Goal: Navigation & Orientation: Find specific page/section

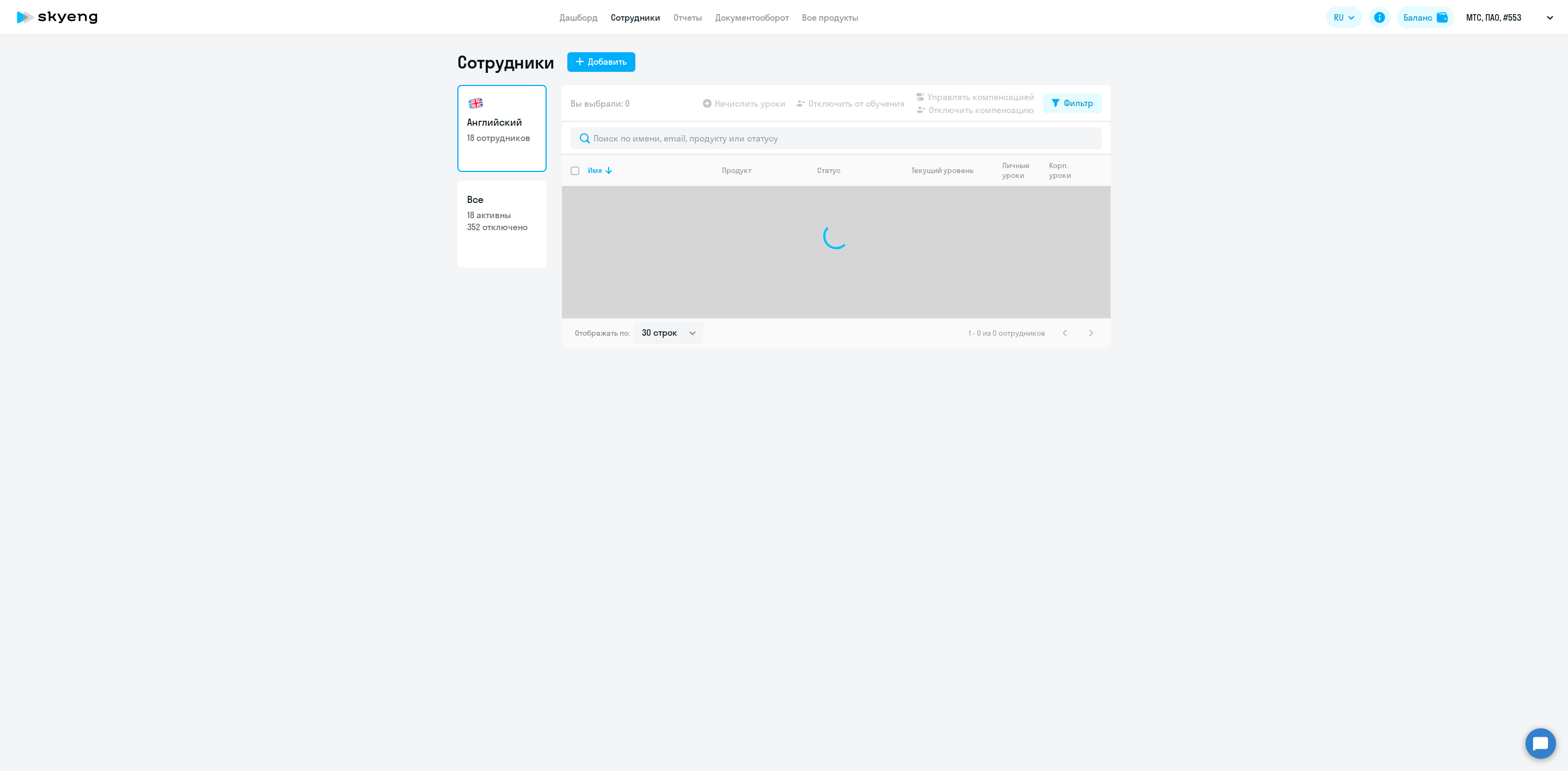
select select "30"
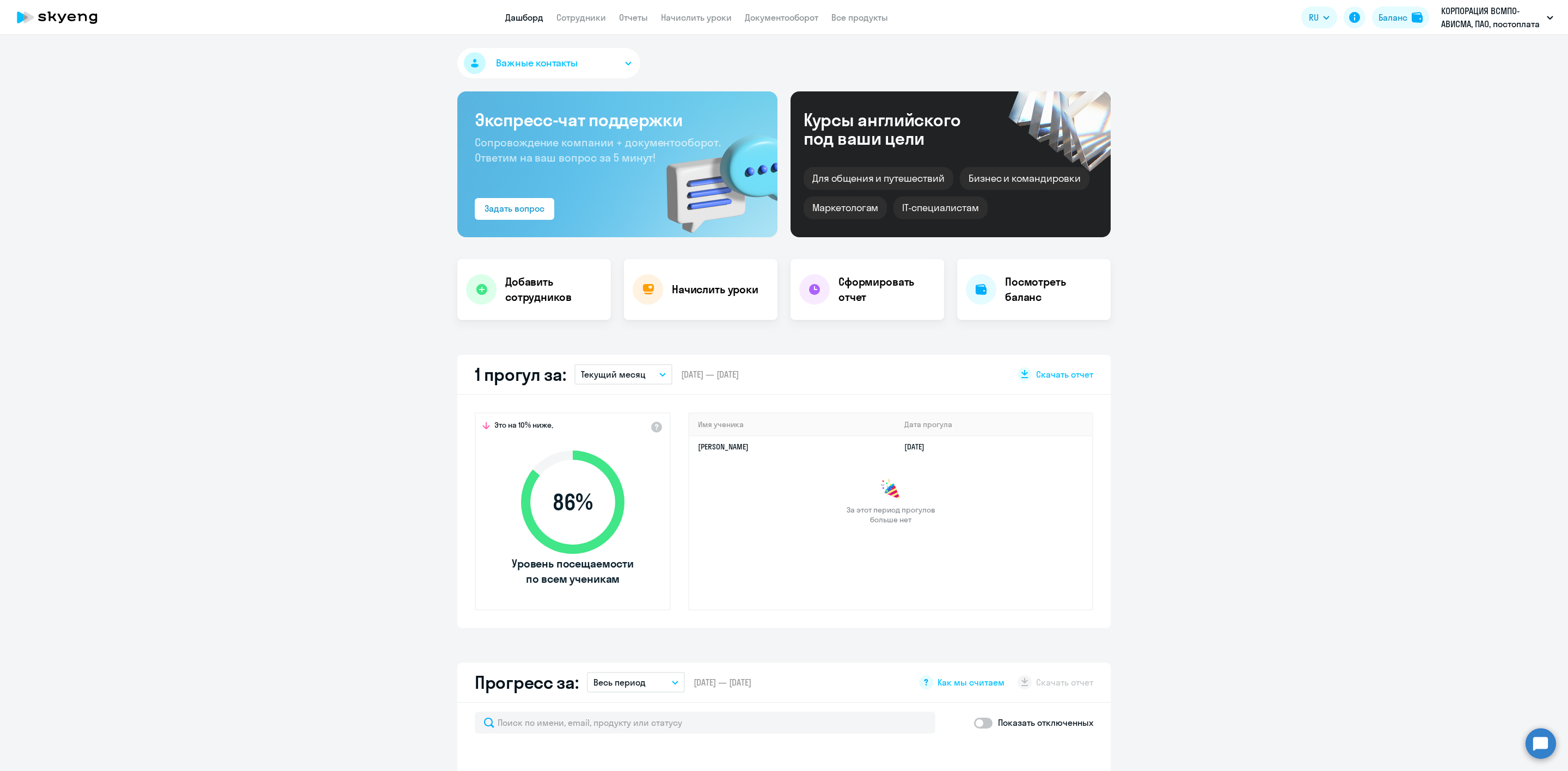
select select "30"
click at [585, 12] on link "Сотрудники" at bounding box center [580, 18] width 50 height 11
select select "30"
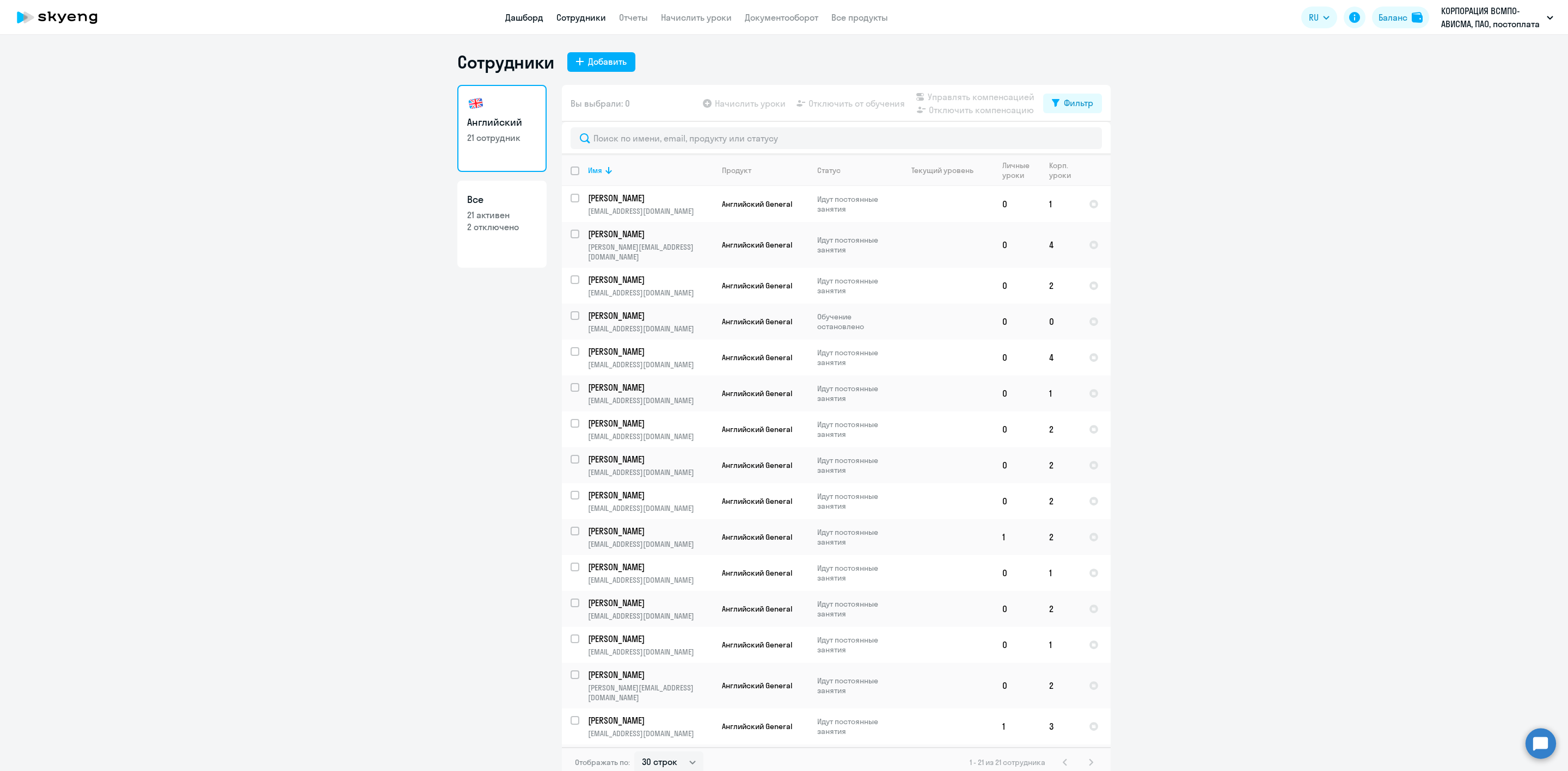
click at [524, 15] on link "Дашборд" at bounding box center [524, 18] width 39 height 11
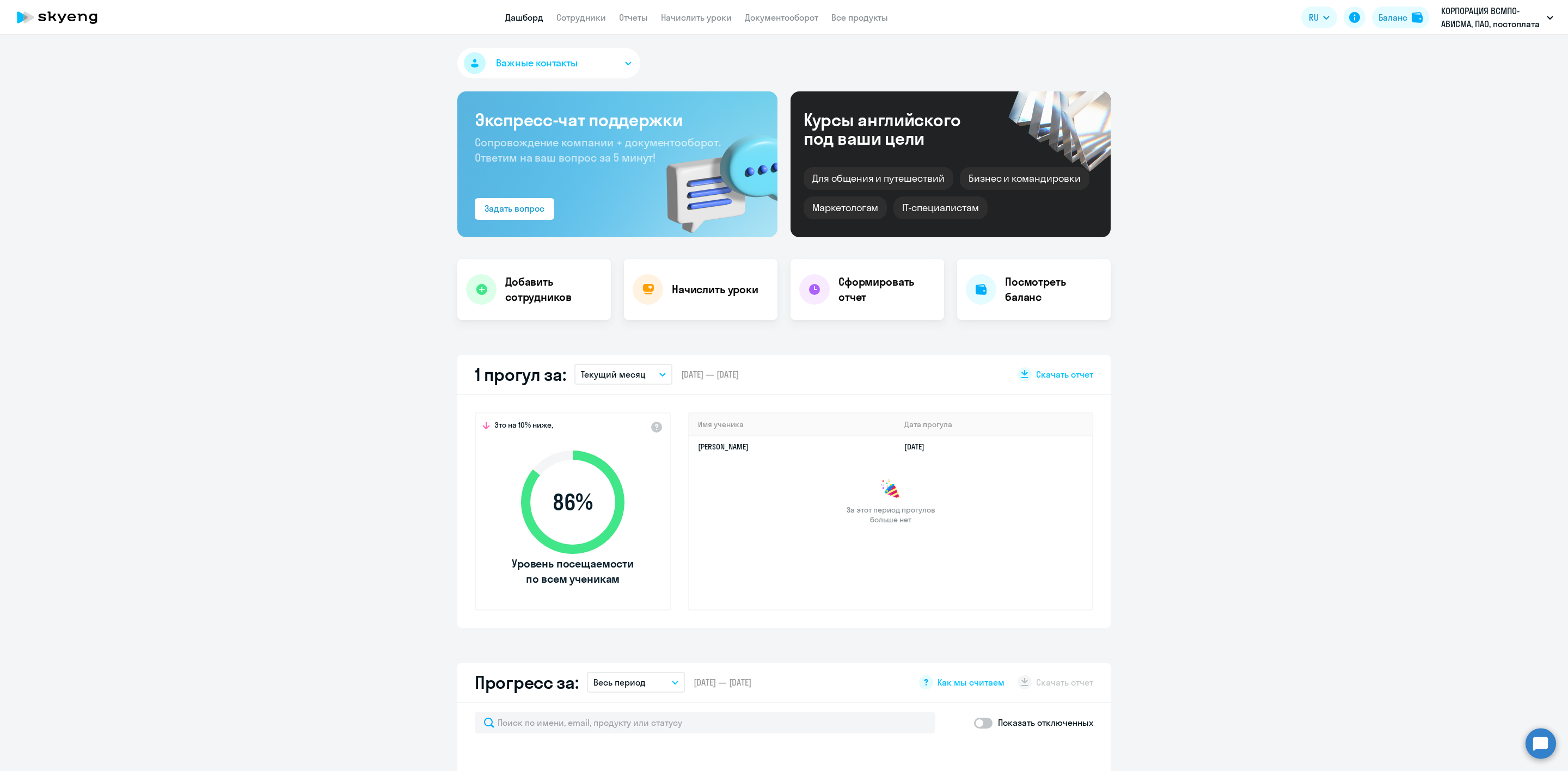
select select "30"
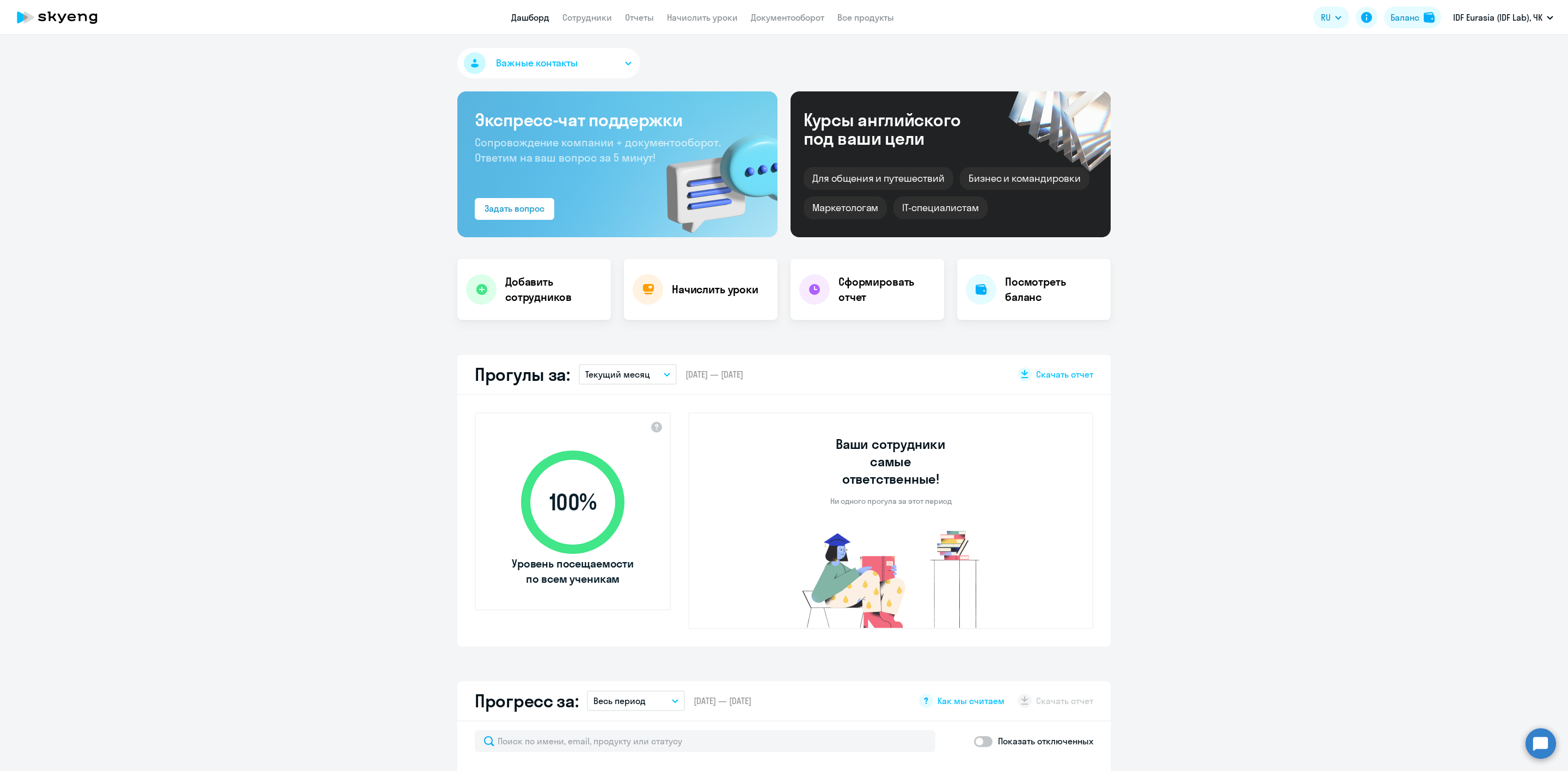
select select "30"
click at [590, 26] on app-header "Дашборд Сотрудники Отчеты Начислить уроки Документооборот Все продукты Дашборд …" at bounding box center [784, 18] width 1568 height 35
click at [572, 13] on link "Сотрудники" at bounding box center [587, 18] width 50 height 11
select select "30"
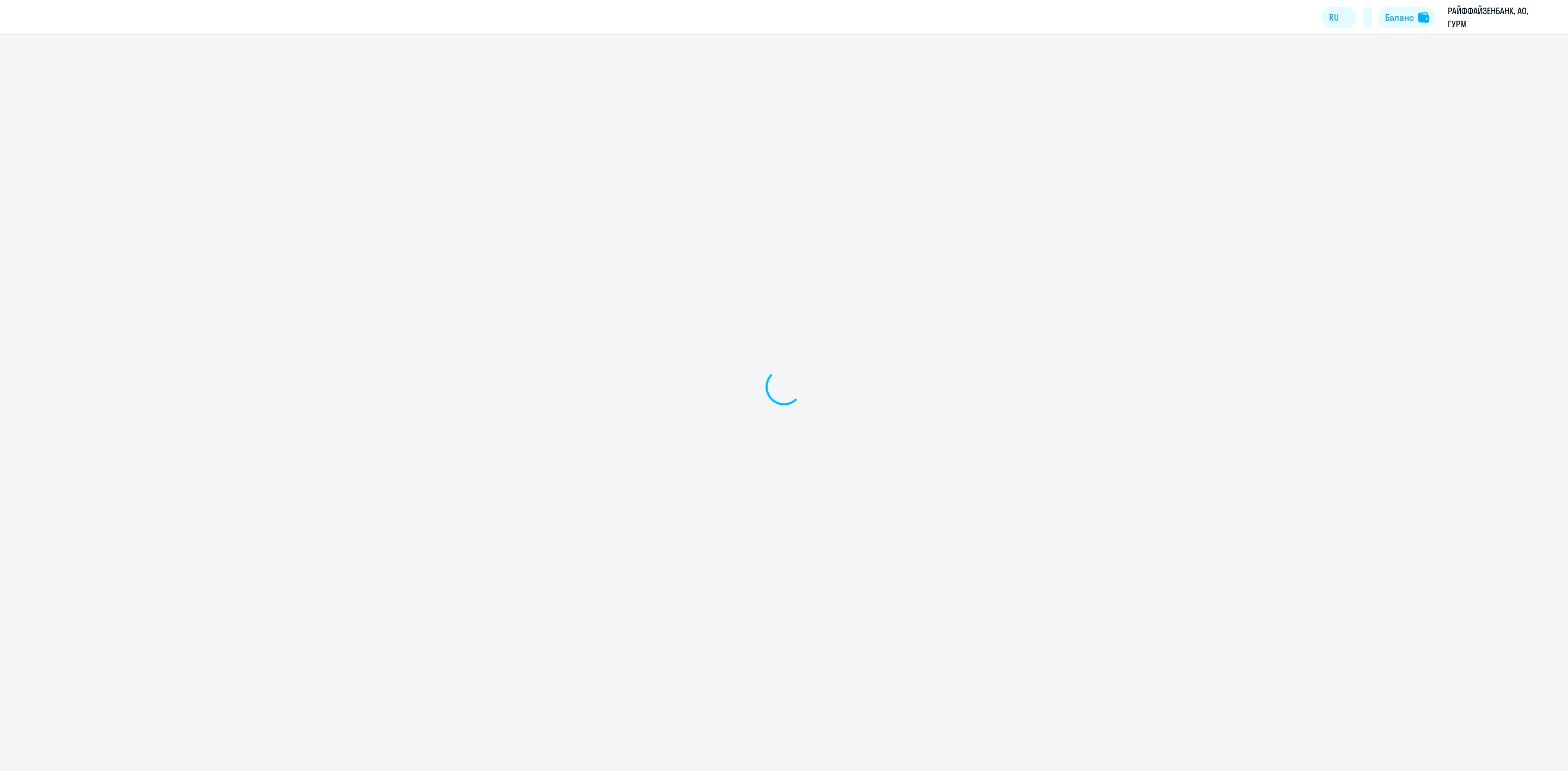
select select "30"
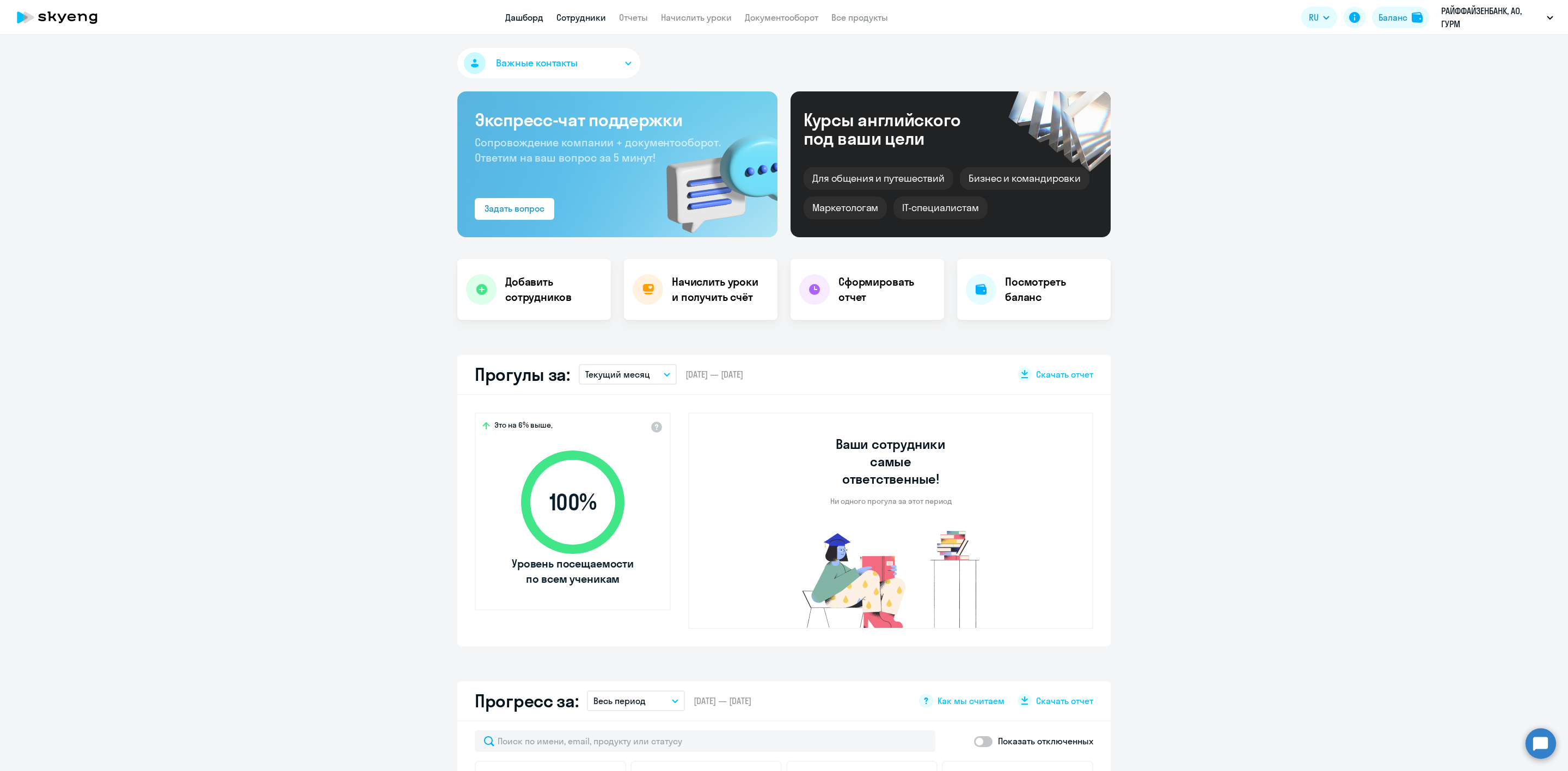
click at [582, 17] on link "Сотрудники" at bounding box center [580, 18] width 50 height 11
select select "30"
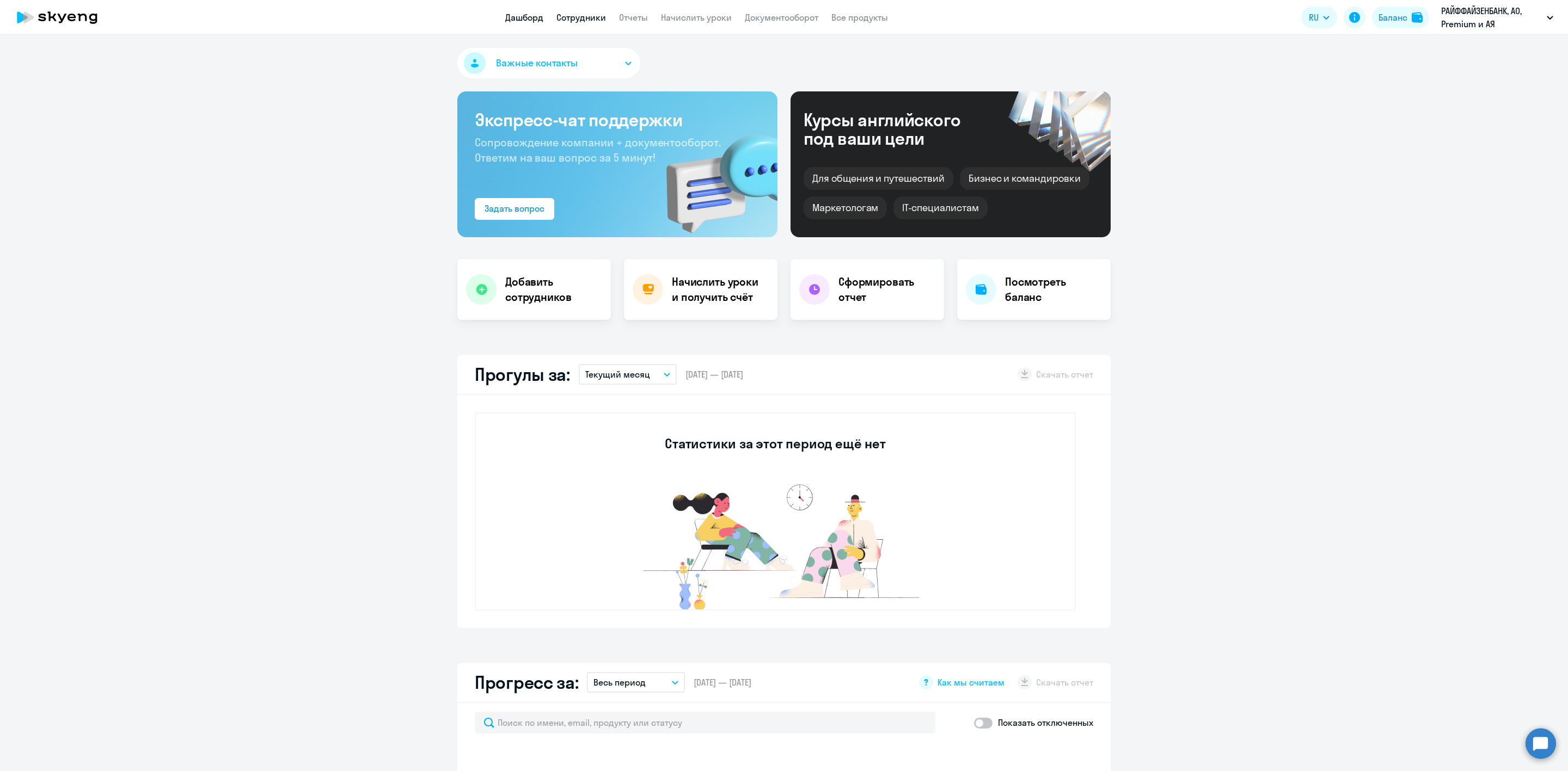
click at [585, 18] on link "Сотрудники" at bounding box center [580, 18] width 50 height 11
select select "30"
